Goal: Transaction & Acquisition: Purchase product/service

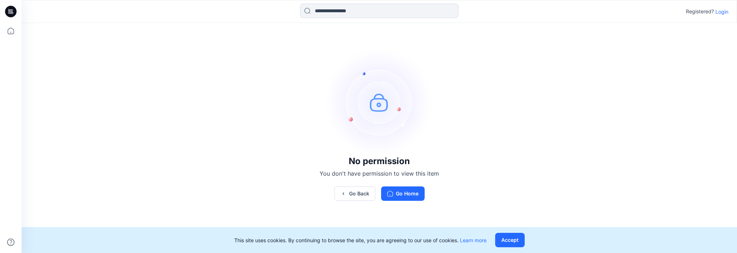
click at [381, 12] on p "Login" at bounding box center [722, 12] width 13 height 8
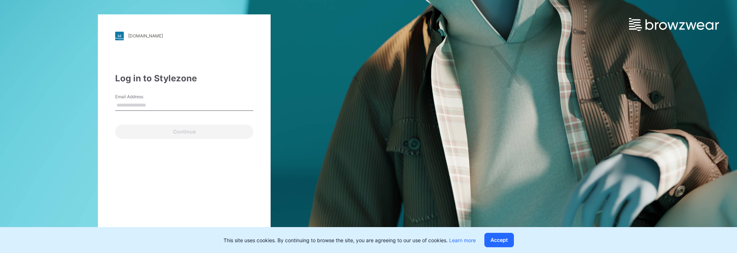
click at [144, 106] on input "Email Address" at bounding box center [184, 105] width 138 height 11
type input "**********"
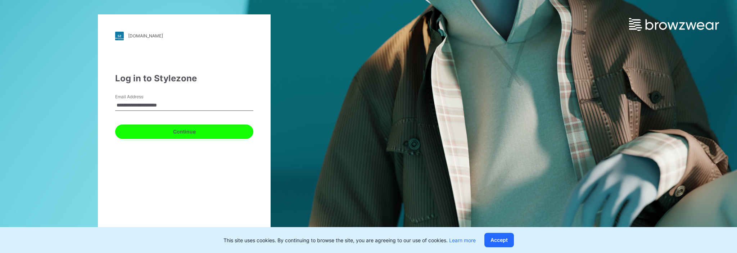
click at [150, 129] on button "Continue" at bounding box center [184, 132] width 138 height 14
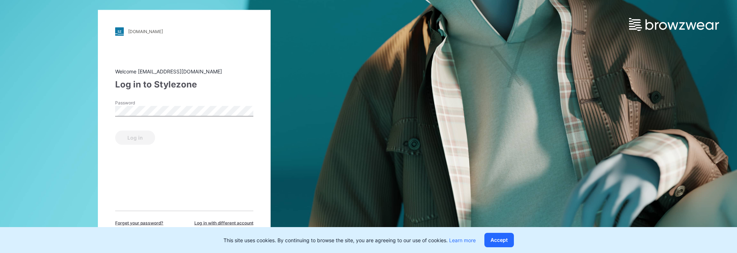
click at [149, 104] on label "Password" at bounding box center [140, 102] width 50 height 6
click at [134, 139] on button "Log in" at bounding box center [135, 137] width 40 height 14
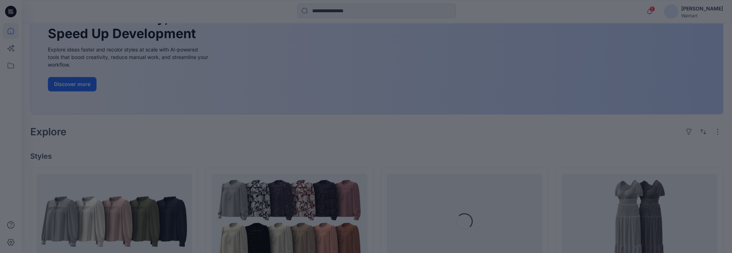
scroll to position [144, 0]
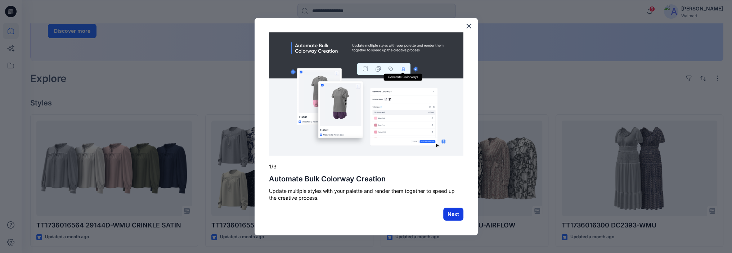
click at [381, 212] on button "Next" at bounding box center [453, 214] width 20 height 13
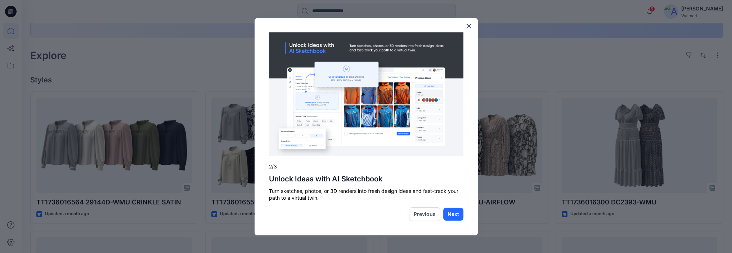
scroll to position [180, 0]
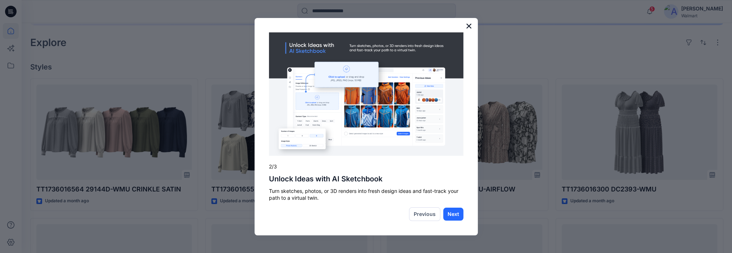
click at [381, 23] on button "×" at bounding box center [469, 26] width 7 height 12
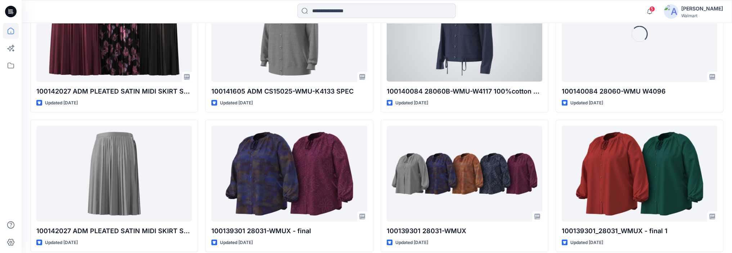
scroll to position [12937, 0]
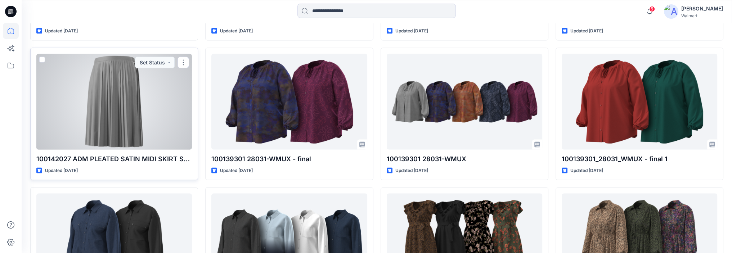
click at [170, 86] on div at bounding box center [114, 102] width 156 height 96
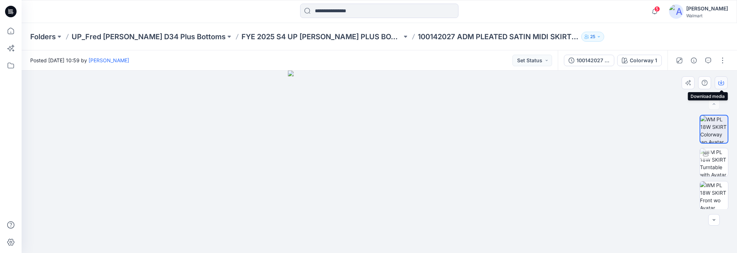
click at [381, 83] on icon "button" at bounding box center [721, 82] width 3 height 4
click at [12, 32] on icon at bounding box center [11, 31] width 16 height 16
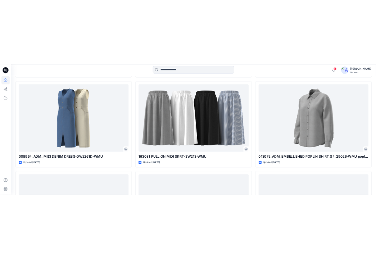
scroll to position [8615, 0]
